Goal: Navigation & Orientation: Find specific page/section

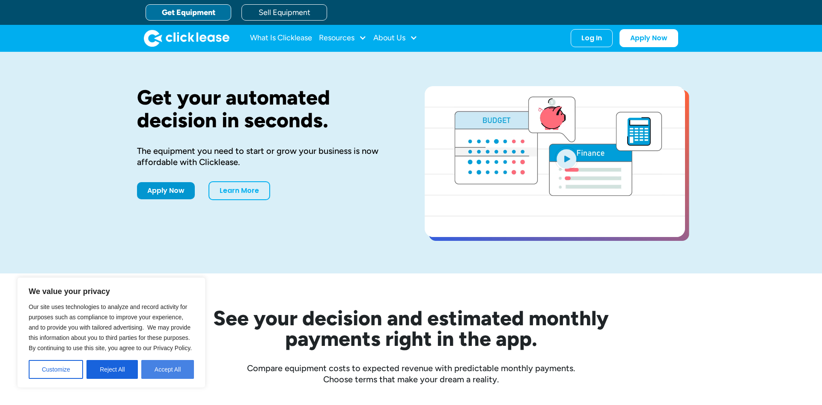
click at [156, 374] on button "Accept All" at bounding box center [167, 369] width 53 height 19
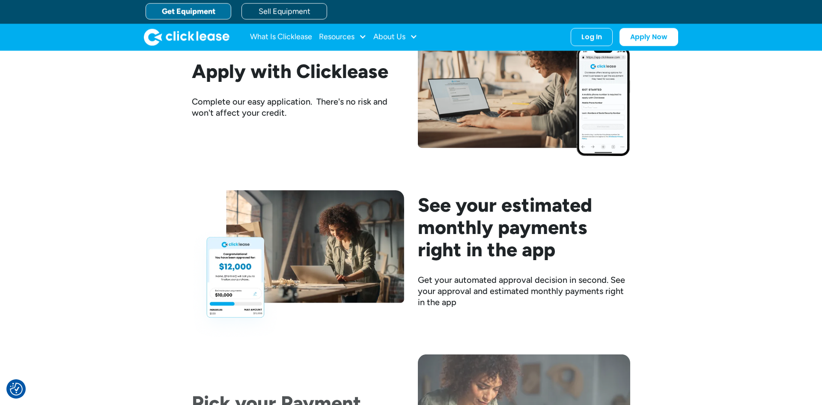
scroll to position [1022, 0]
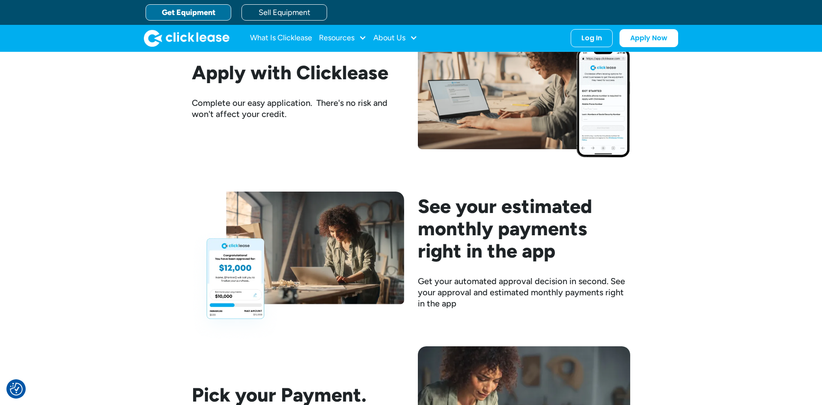
click at [199, 13] on link "Get Equipment" at bounding box center [189, 12] width 86 height 16
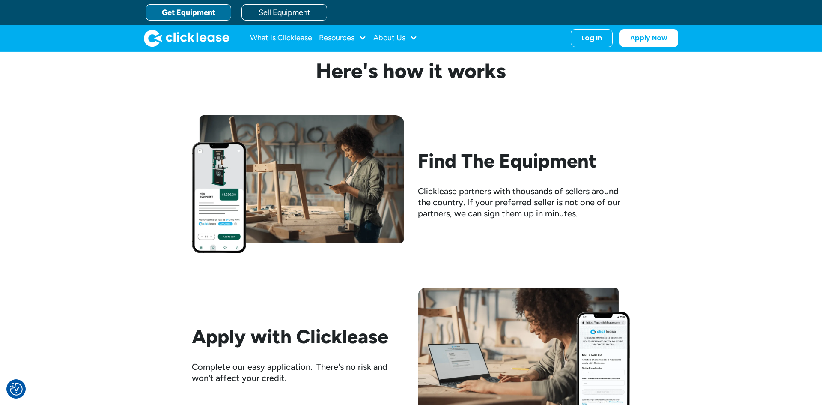
scroll to position [758, 0]
click at [355, 38] on div "Resources" at bounding box center [337, 38] width 36 height 0
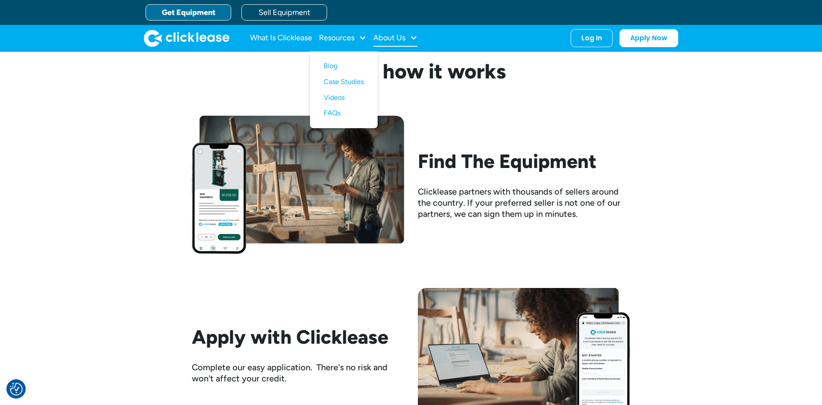
click at [410, 38] on div "About Us" at bounding box center [396, 38] width 44 height 17
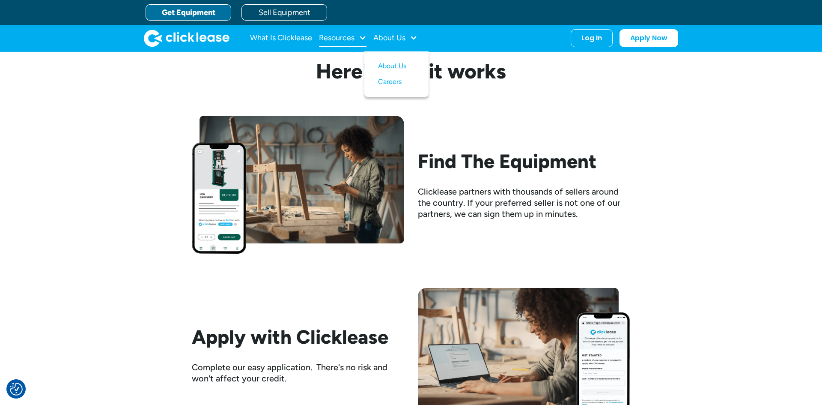
click at [357, 40] on div "Resources" at bounding box center [343, 38] width 48 height 17
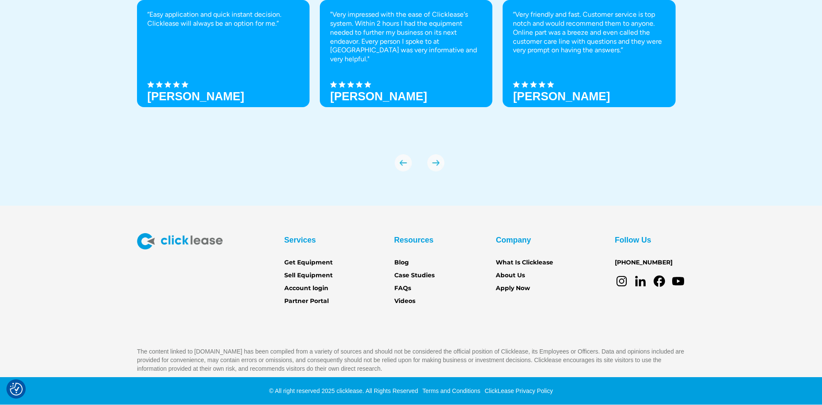
scroll to position [3009, 0]
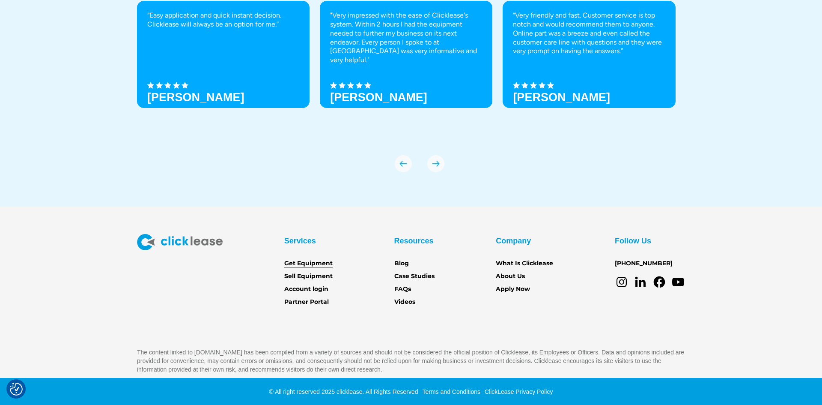
click at [329, 263] on link "Get Equipment" at bounding box center [308, 263] width 48 height 9
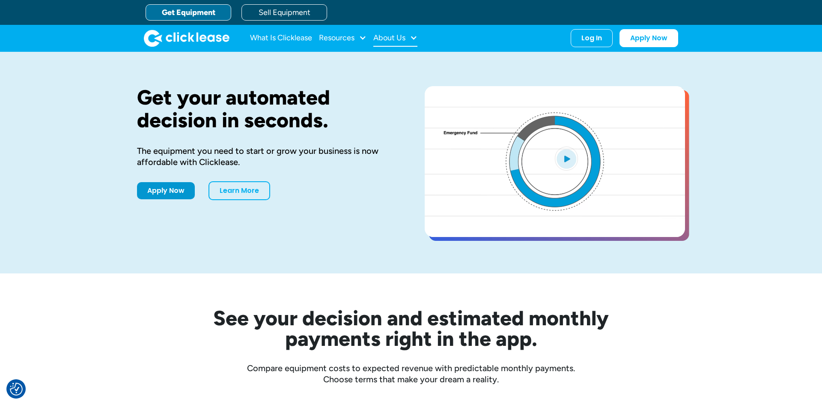
click at [396, 38] on div "About Us" at bounding box center [390, 38] width 32 height 0
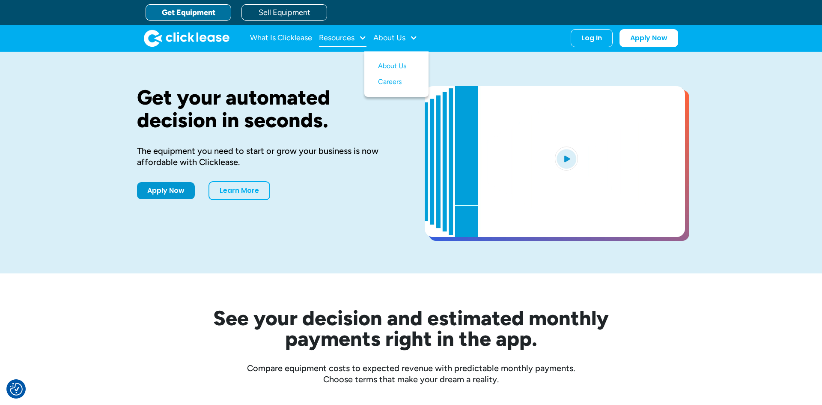
click at [350, 38] on div "Resources" at bounding box center [337, 38] width 36 height 0
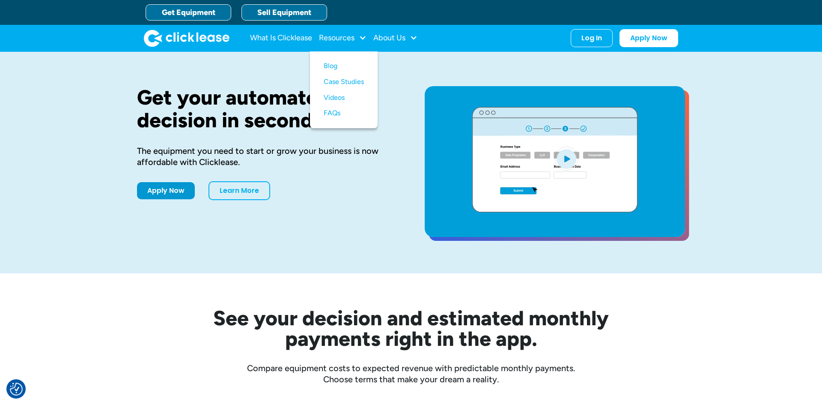
click at [298, 13] on link "Sell Equipment" at bounding box center [285, 12] width 86 height 16
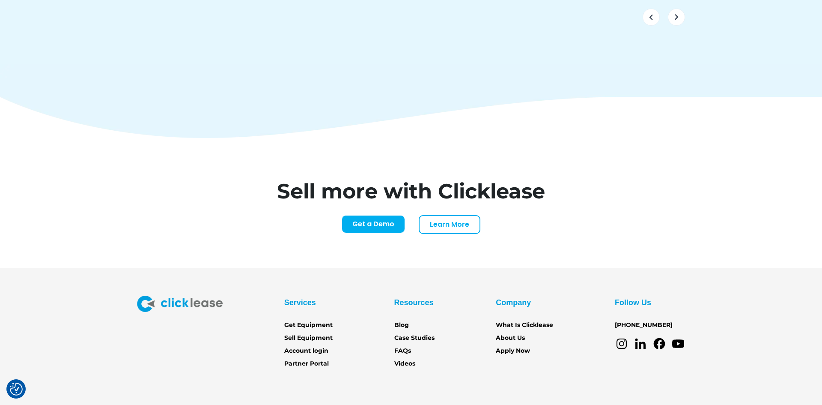
scroll to position [3590, 0]
